Goal: Task Accomplishment & Management: Complete application form

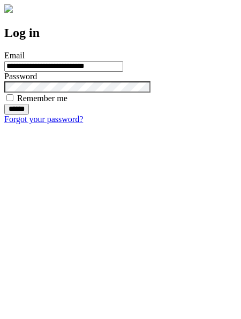
type input "**********"
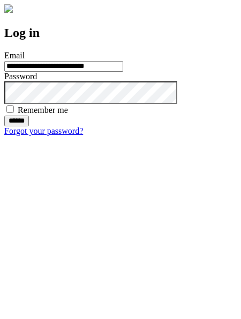
click at [29, 126] on input "******" at bounding box center [16, 120] width 25 height 11
